Goal: Find specific page/section: Find specific page/section

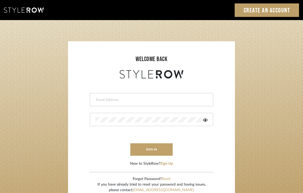
click at [110, 106] on form "This field is required This field is required sign in New to StyleRow? Sign Up" at bounding box center [151, 123] width 156 height 87
click at [103, 99] on input "email" at bounding box center [150, 100] width 111 height 5
type input "Mikikodamasf@gmail.com"
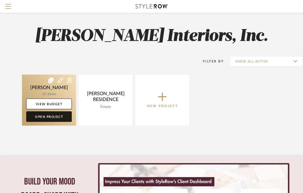
click at [48, 120] on link "Open Project" at bounding box center [49, 117] width 46 height 11
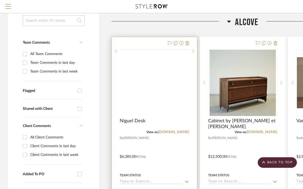
scroll to position [79, 0]
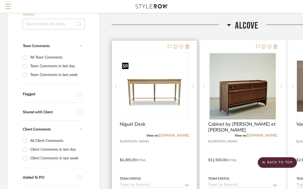
click at [130, 93] on img "0" at bounding box center [154, 86] width 68 height 51
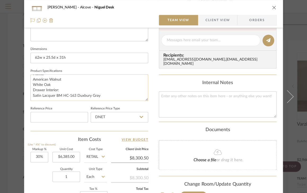
scroll to position [0, 0]
click at [5, 112] on div "[PERSON_NAME] Niguel Desk Team View Client View Orders 1 / 2 Team-Facing Detail…" at bounding box center [153, 96] width 307 height 193
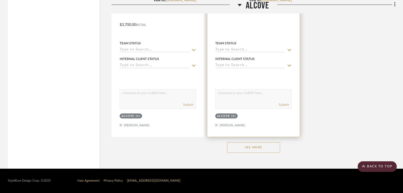
scroll to position [710, 0]
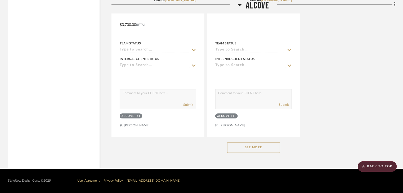
click at [254, 151] on button "See More" at bounding box center [253, 148] width 53 height 11
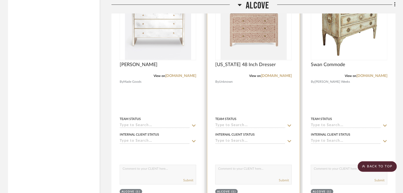
scroll to position [790, 0]
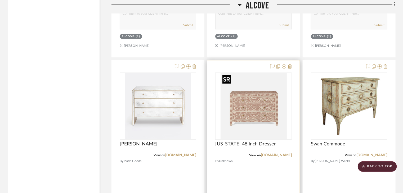
click at [254, 115] on img "0" at bounding box center [254, 106] width 66 height 66
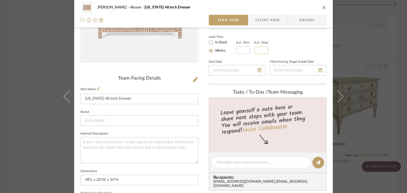
scroll to position [106, 0]
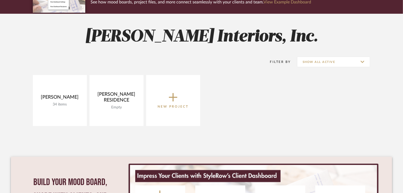
scroll to position [79, 0]
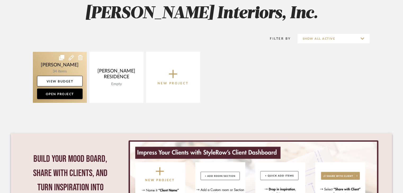
click at [62, 61] on link at bounding box center [60, 77] width 54 height 51
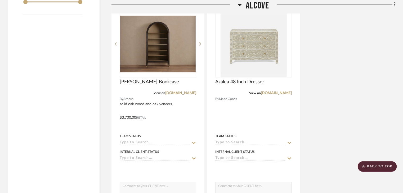
scroll to position [636, 0]
